Goal: Entertainment & Leisure: Consume media (video, audio)

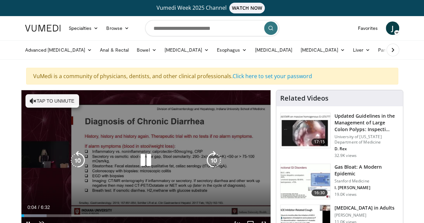
click at [143, 170] on icon "Video Player" at bounding box center [145, 160] width 19 height 19
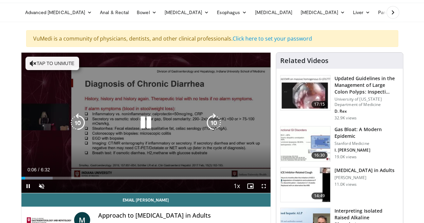
scroll to position [40, 0]
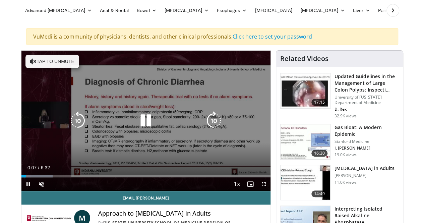
click at [25, 59] on button "Tap to unmute" at bounding box center [52, 61] width 54 height 13
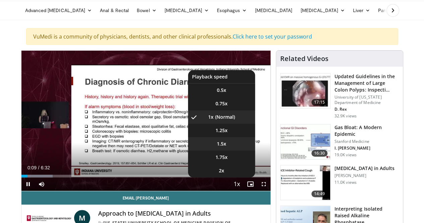
click at [235, 150] on li "1.5x" at bounding box center [221, 143] width 67 height 13
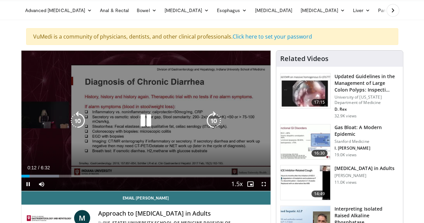
click at [214, 123] on icon "Video Player" at bounding box center [213, 120] width 19 height 19
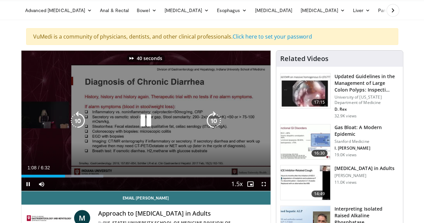
click at [214, 123] on icon "Video Player" at bounding box center [213, 120] width 19 height 19
click at [212, 127] on icon "Video Player" at bounding box center [213, 120] width 19 height 19
click at [212, 125] on icon "Video Player" at bounding box center [213, 120] width 19 height 19
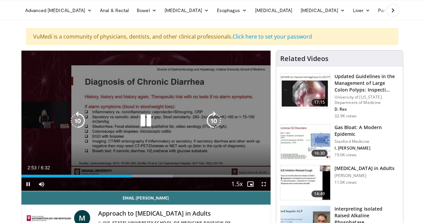
click at [212, 125] on icon "Video Player" at bounding box center [213, 120] width 19 height 19
click at [213, 126] on icon "Video Player" at bounding box center [213, 120] width 19 height 19
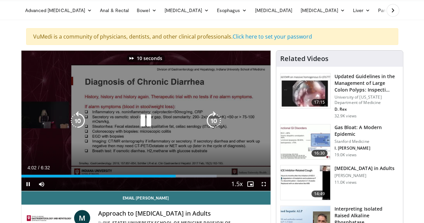
click at [213, 126] on icon "Video Player" at bounding box center [213, 120] width 19 height 19
click at [212, 126] on icon "Video Player" at bounding box center [213, 120] width 19 height 19
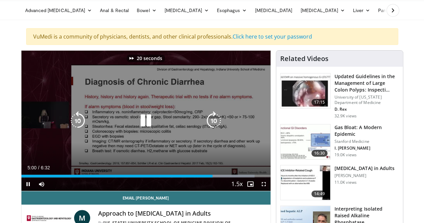
click at [212, 126] on icon "Video Player" at bounding box center [213, 120] width 19 height 19
click at [214, 129] on icon "Video Player" at bounding box center [213, 120] width 19 height 19
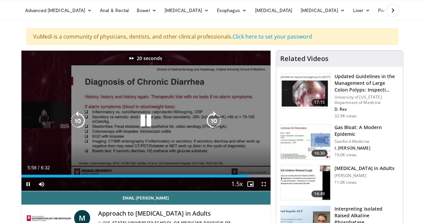
click at [214, 129] on icon "Video Player" at bounding box center [213, 120] width 19 height 19
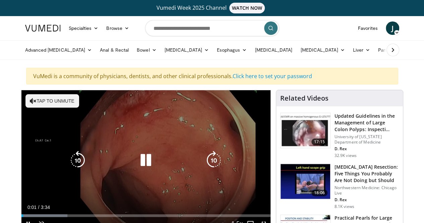
click at [51, 98] on button "Tap to unmute" at bounding box center [52, 100] width 54 height 13
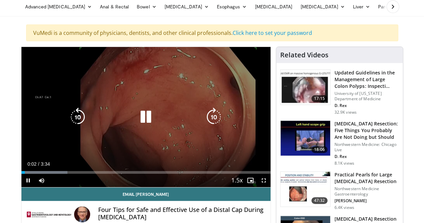
scroll to position [44, 0]
